Goal: Share content

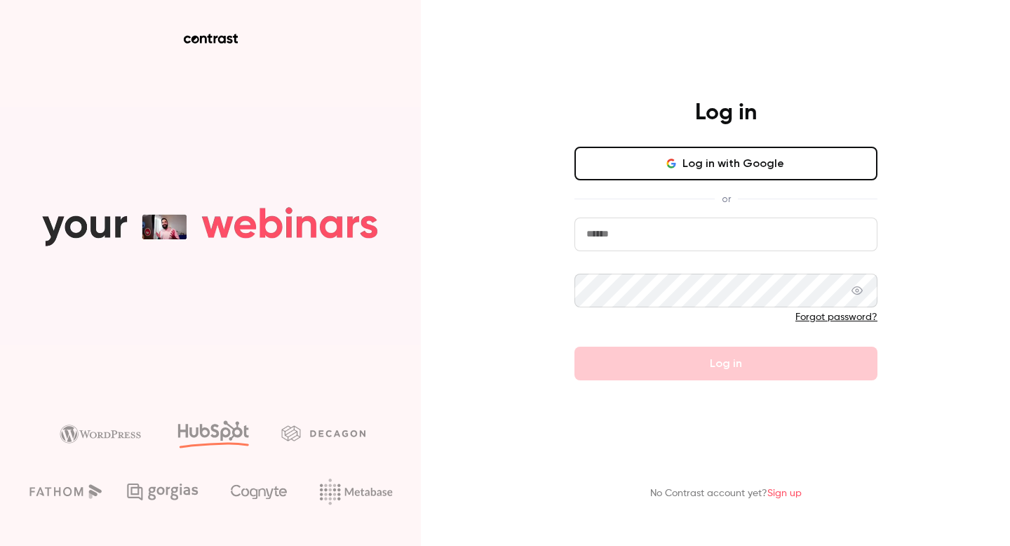
type input "*********"
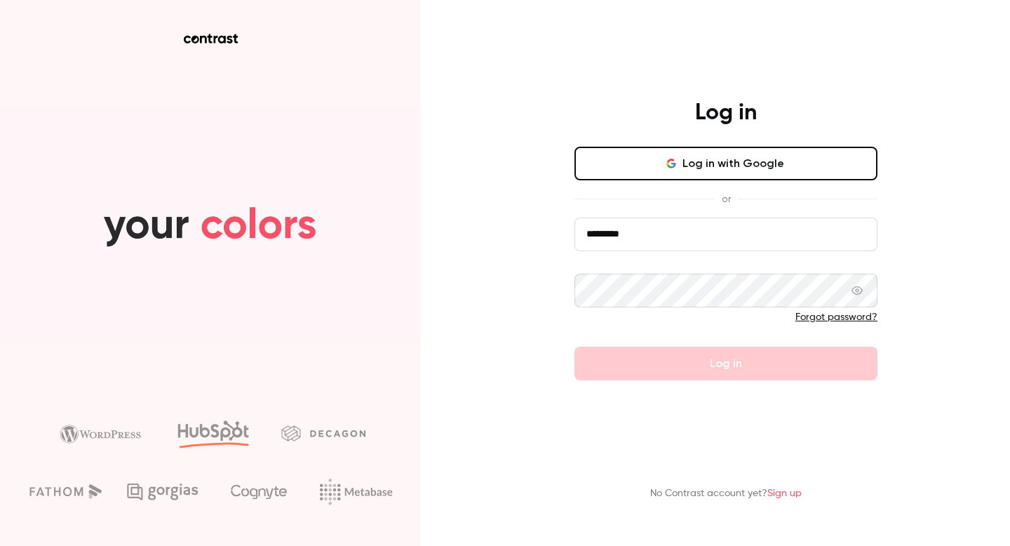
click at [706, 170] on button "Log in with Google" at bounding box center [725, 164] width 303 height 34
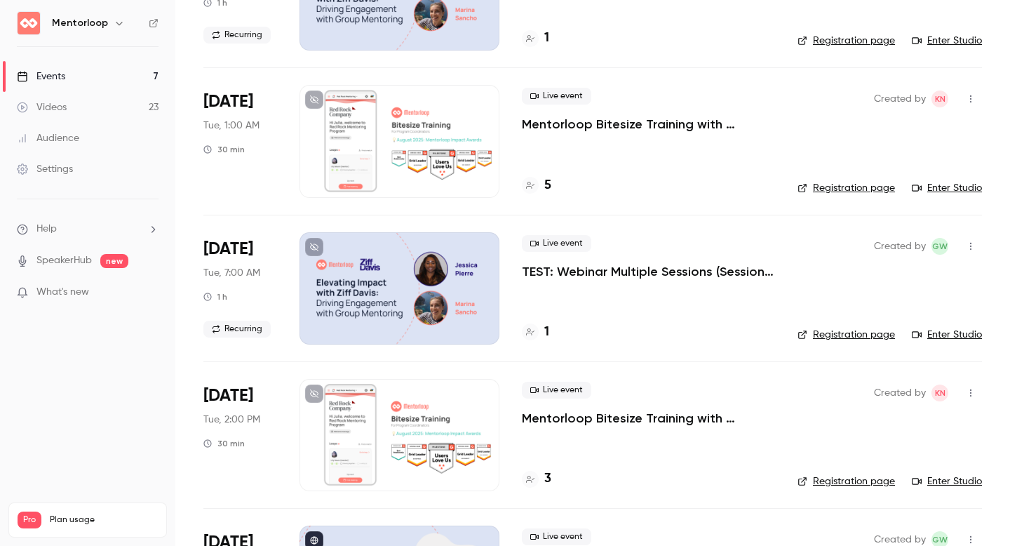
scroll to position [200, 0]
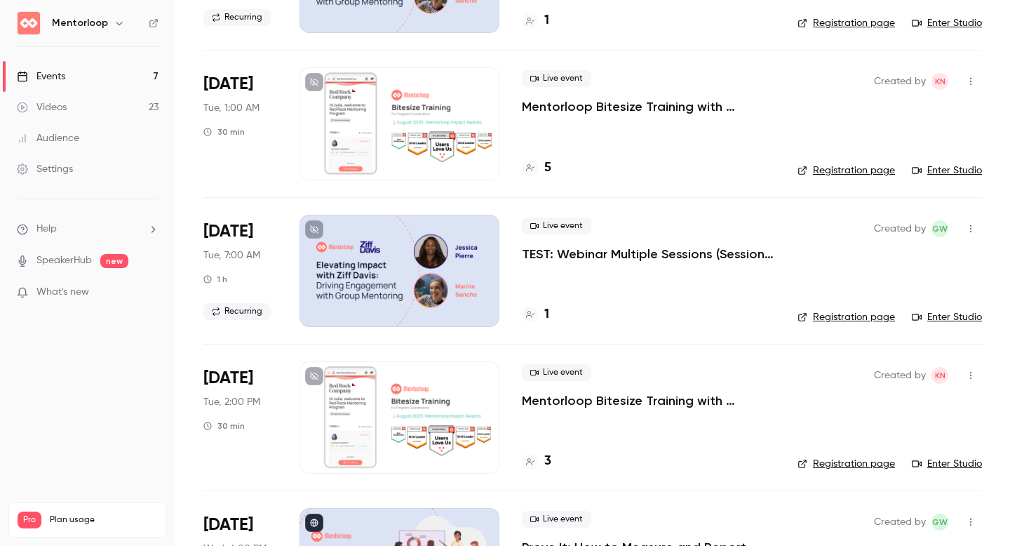
click at [640, 406] on p "Mentorloop Bitesize Training with [PERSON_NAME]: Mentorloop Impact Awards" at bounding box center [648, 400] width 253 height 17
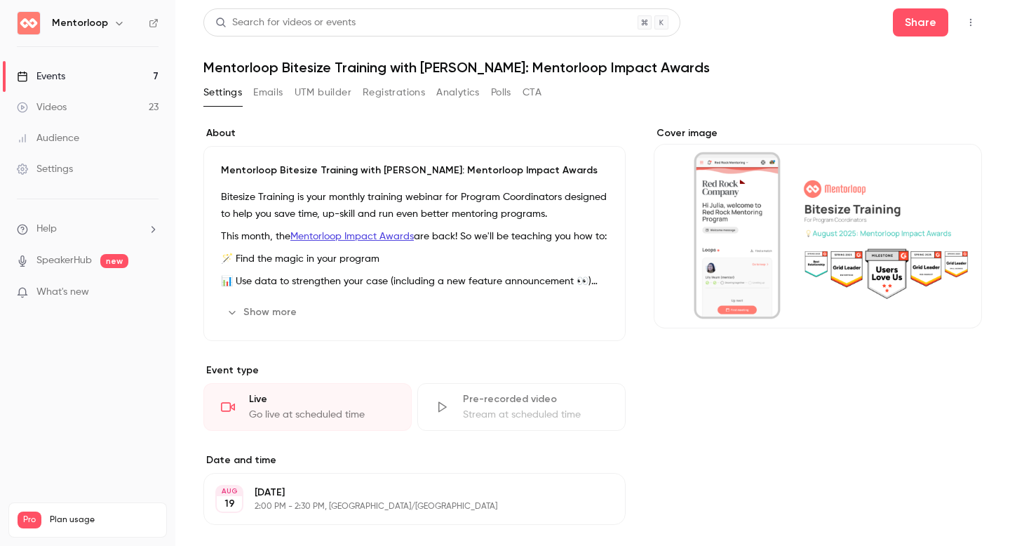
click at [388, 90] on button "Registrations" at bounding box center [394, 92] width 62 height 22
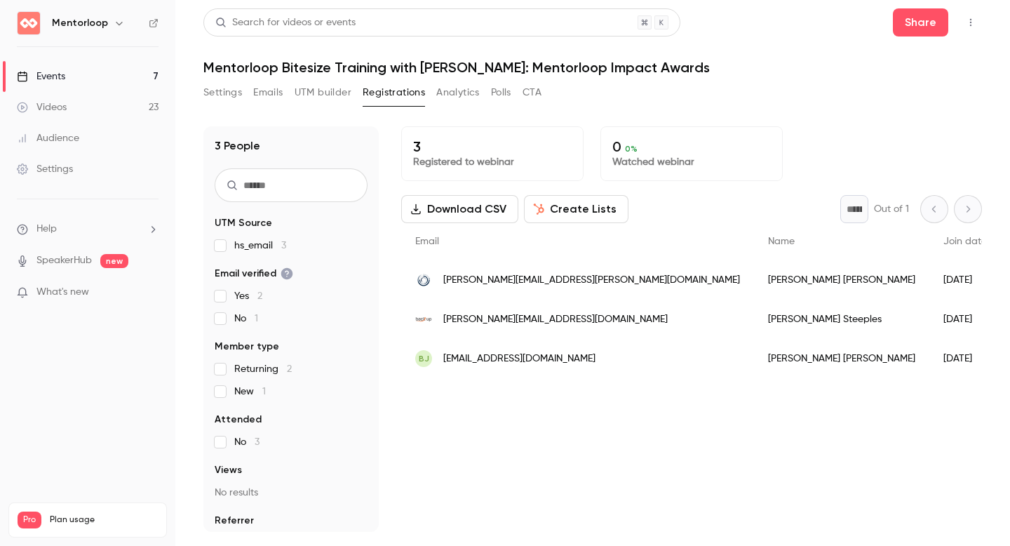
click at [240, 95] on button "Settings" at bounding box center [222, 92] width 39 height 22
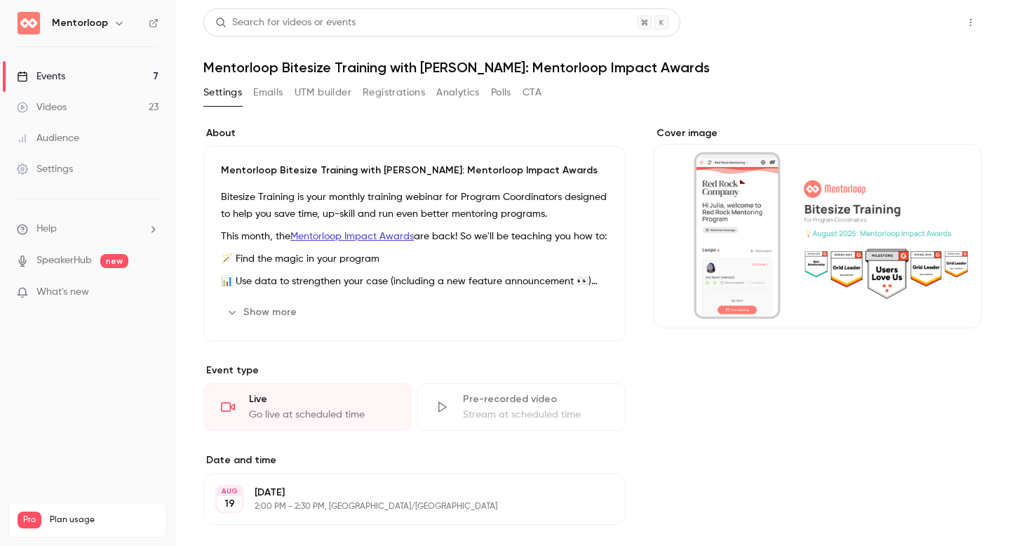
click at [893, 27] on button "Share" at bounding box center [920, 22] width 55 height 28
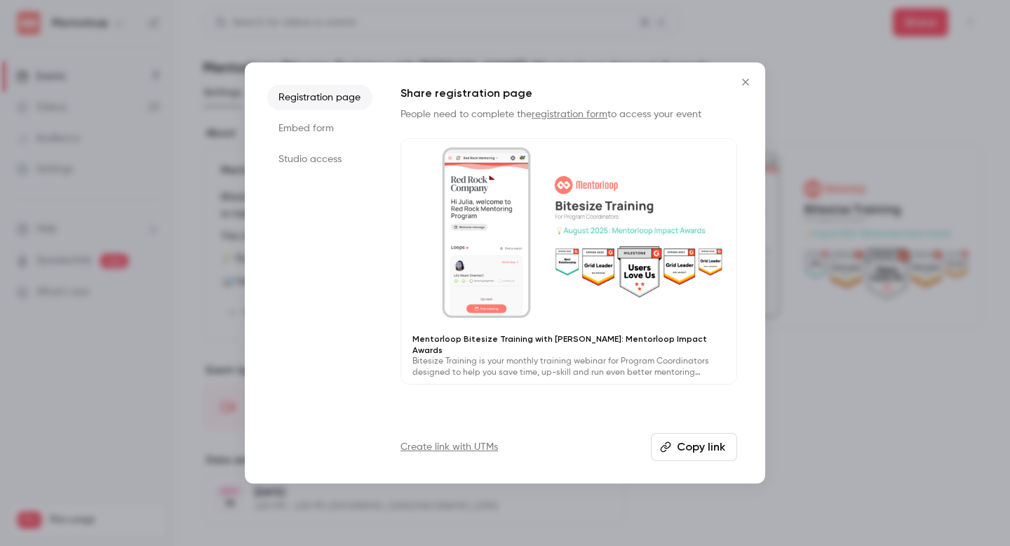
click at [700, 440] on button "Copy link" at bounding box center [694, 447] width 86 height 28
